Goal: Check status: Check status

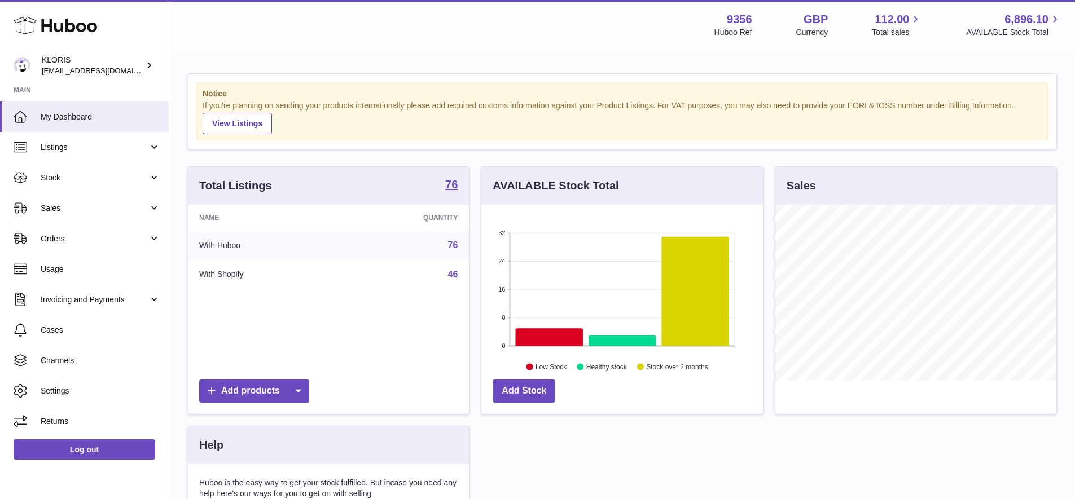
scroll to position [176, 282]
click at [62, 173] on span "Stock" at bounding box center [95, 178] width 108 height 11
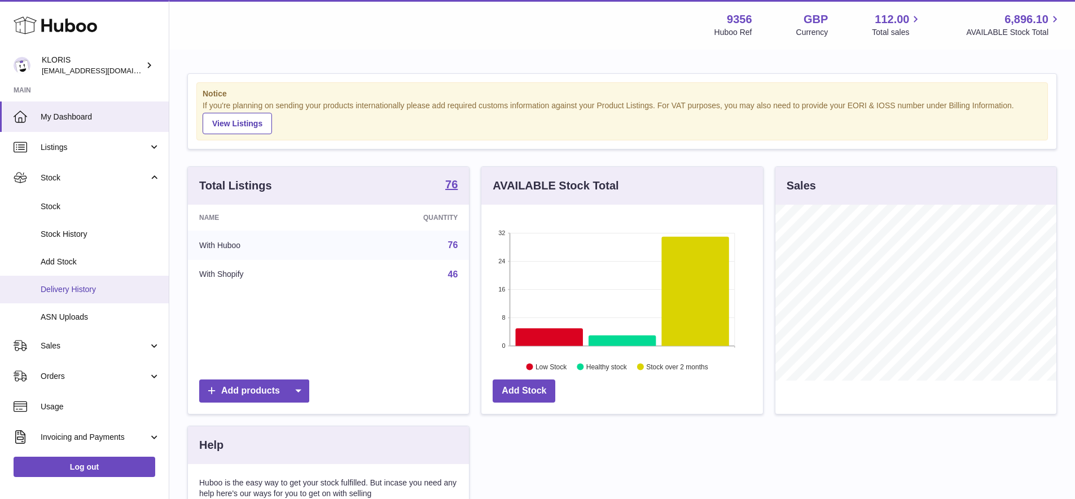
click at [86, 284] on span "Delivery History" at bounding box center [101, 289] width 120 height 11
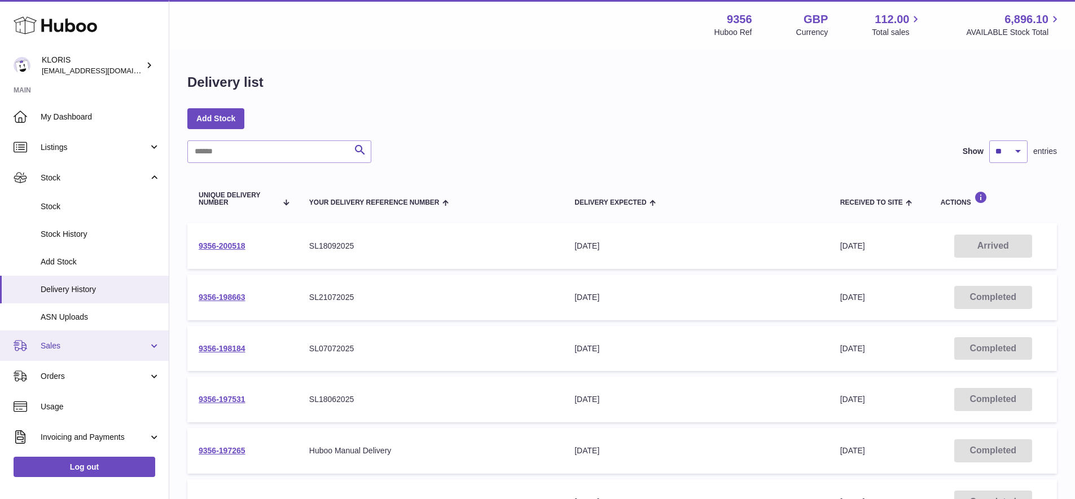
click at [67, 341] on span "Sales" at bounding box center [95, 346] width 108 height 11
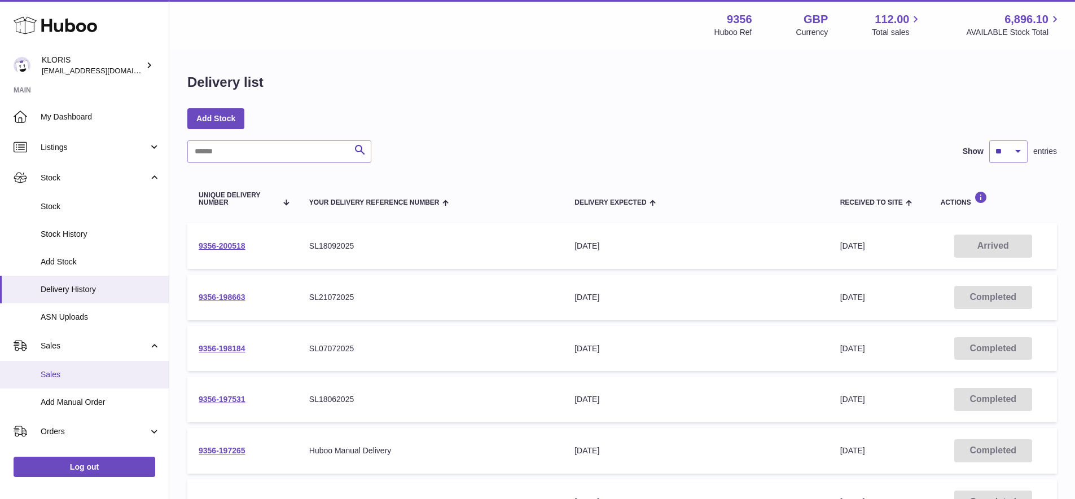
click at [72, 375] on span "Sales" at bounding box center [101, 375] width 120 height 11
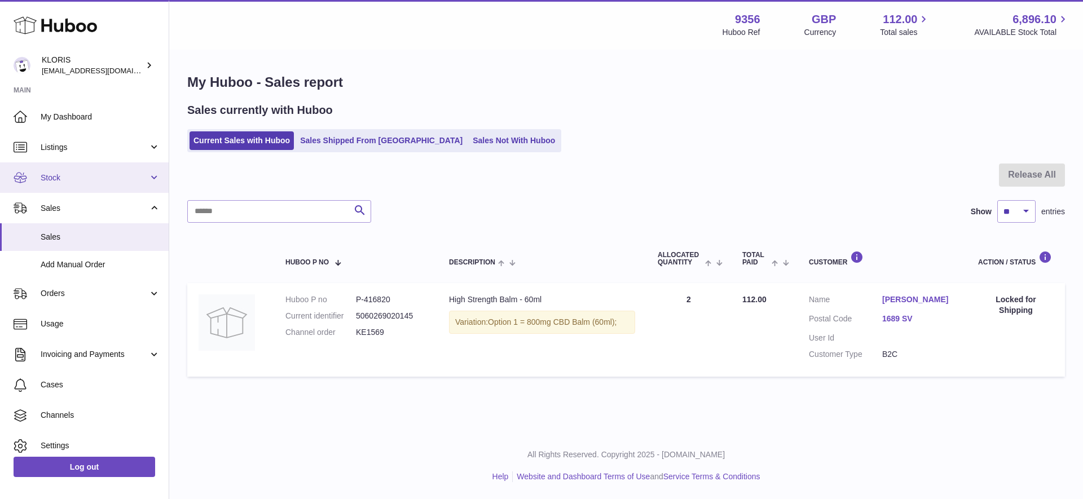
click at [69, 174] on span "Stock" at bounding box center [95, 178] width 108 height 11
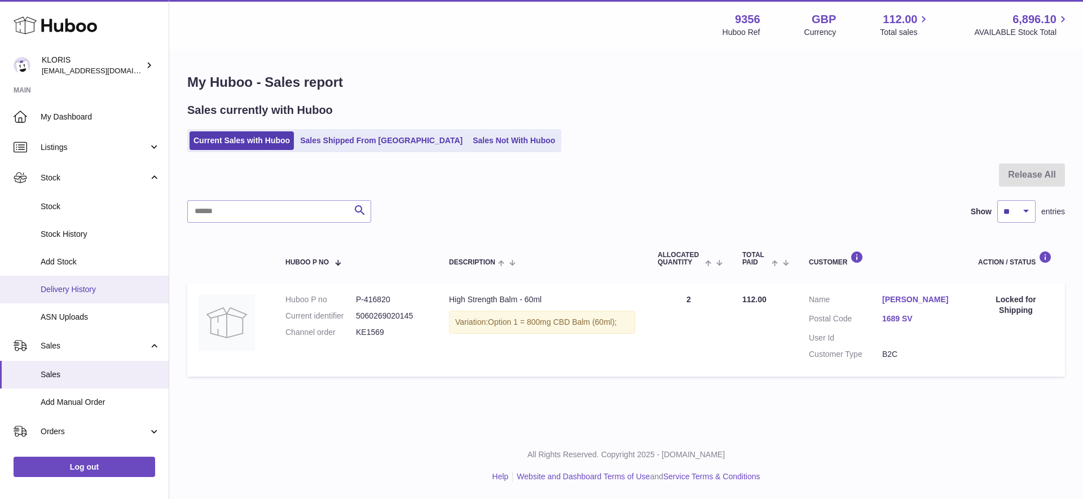
click at [87, 286] on span "Delivery History" at bounding box center [101, 289] width 120 height 11
